Goal: Task Accomplishment & Management: Manage account settings

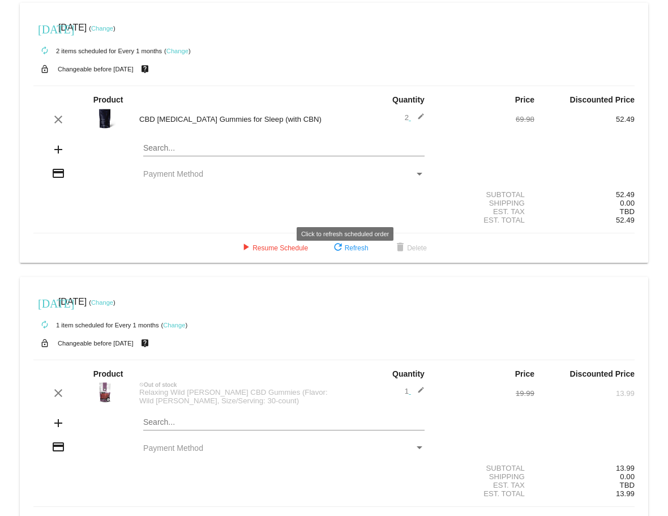
scroll to position [42, 0]
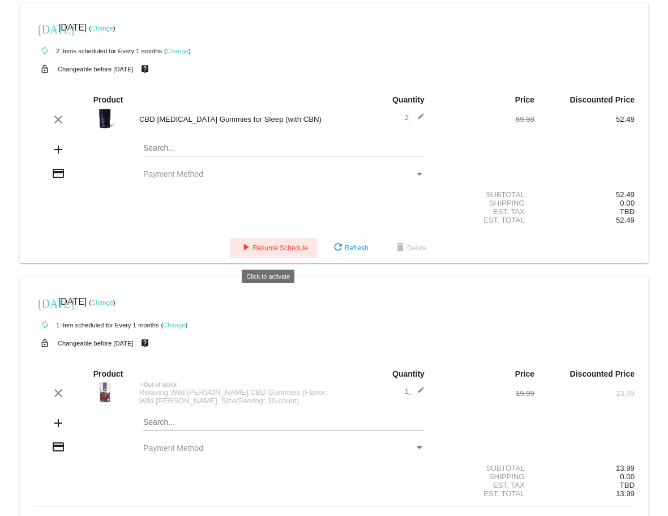
click at [264, 252] on span "play_arrow Resume Schedule" at bounding box center [273, 248] width 69 height 8
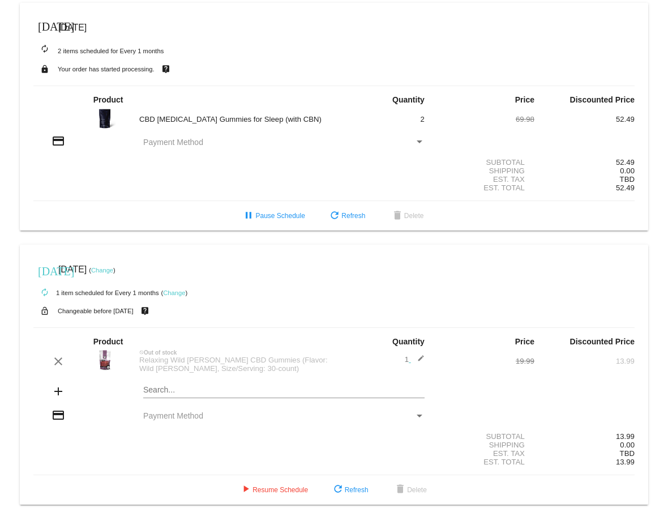
click at [416, 141] on div "Payment Method" at bounding box center [419, 141] width 6 height 3
click at [406, 141] on div "Payment Method" at bounding box center [278, 142] width 271 height 9
drag, startPoint x: 136, startPoint y: 143, endPoint x: 142, endPoint y: 141, distance: 6.6
click at [139, 142] on div "Payment Method" at bounding box center [284, 142] width 300 height 9
click at [179, 144] on span "Payment Method" at bounding box center [173, 142] width 60 height 9
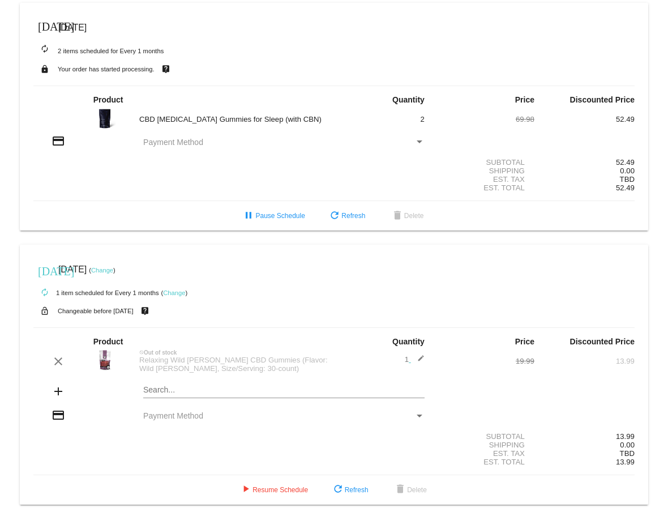
drag, startPoint x: 245, startPoint y: 136, endPoint x: 216, endPoint y: 141, distance: 29.3
click at [226, 141] on div "credit_card Payment Method" at bounding box center [333, 141] width 601 height 15
drag, startPoint x: 202, startPoint y: 139, endPoint x: 208, endPoint y: 158, distance: 19.7
click at [202, 140] on div "Payment Method" at bounding box center [278, 142] width 271 height 9
click at [62, 158] on section "Subtotal 52.49 Shipping 0.00 Est. Tax TBD Est. Total 52.49" at bounding box center [333, 174] width 601 height 51
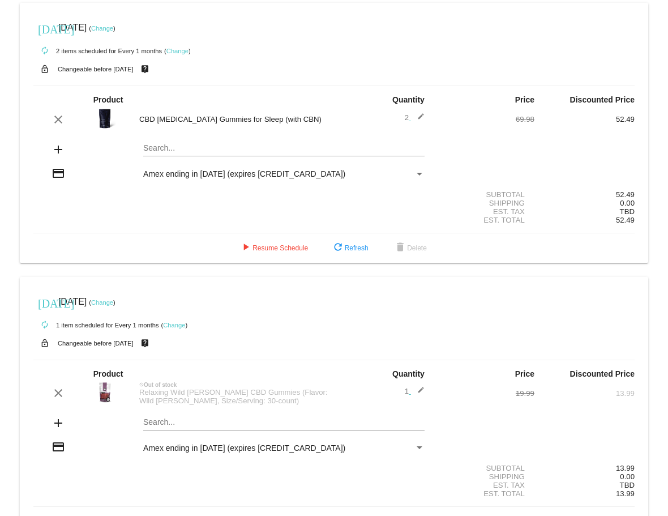
click at [416, 174] on div "Payment Method" at bounding box center [419, 174] width 6 height 3
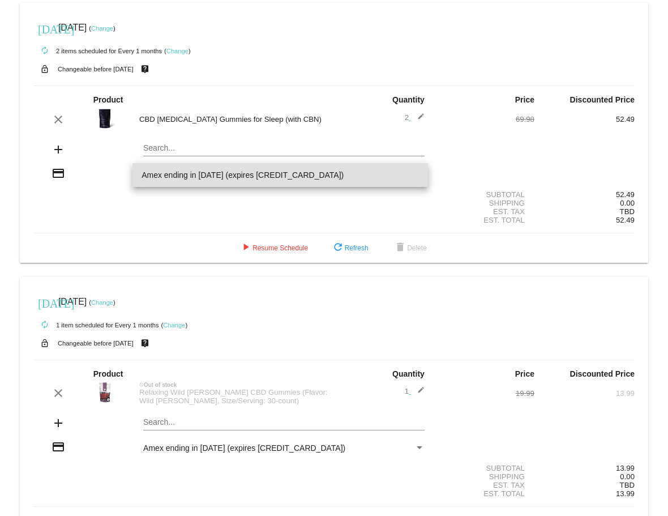
click at [256, 177] on span "Amex ending in [DATE] (expires [CREDIT_CARD_DATA])" at bounding box center [279, 175] width 277 height 24
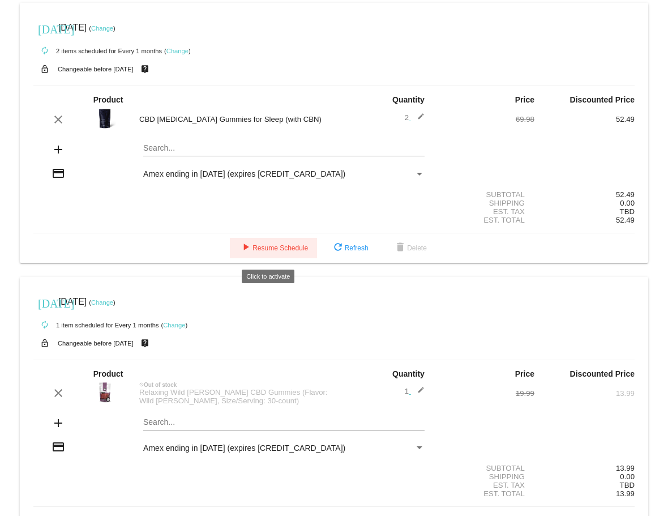
click at [281, 250] on span "play_arrow Resume Schedule" at bounding box center [273, 248] width 69 height 8
